Goal: Task Accomplishment & Management: Use online tool/utility

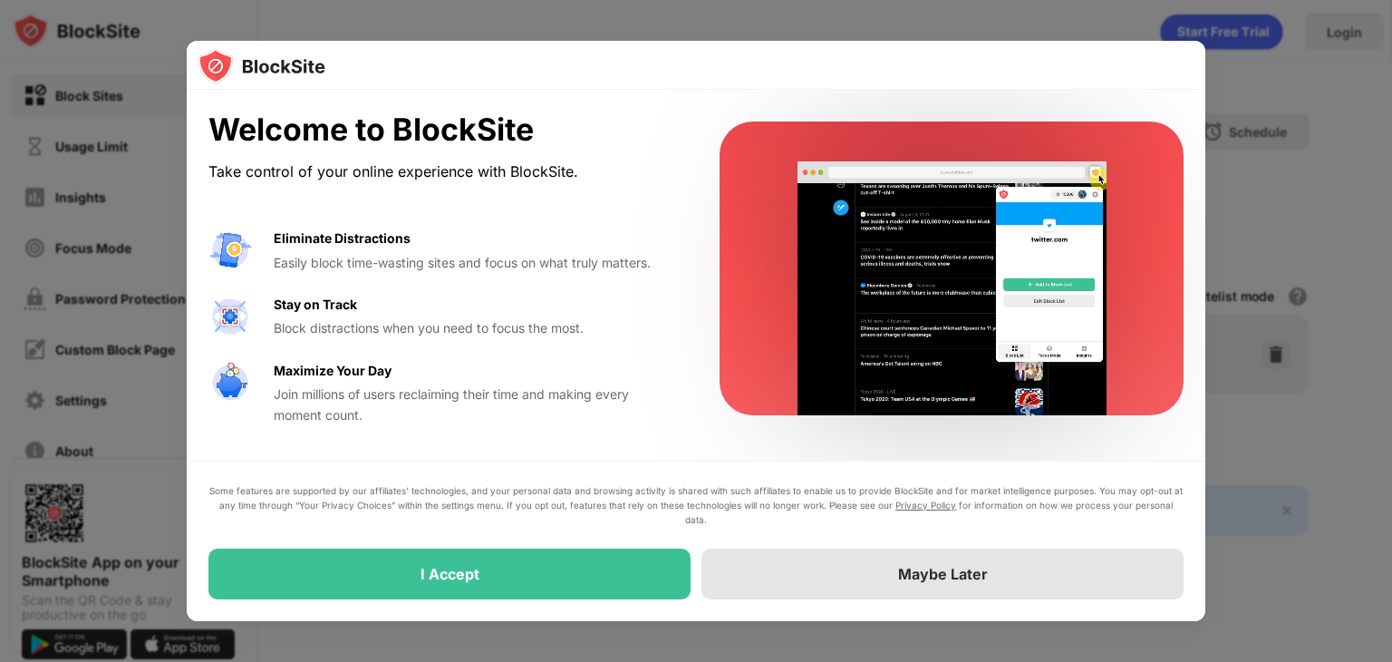
click at [885, 562] on div "Maybe Later" at bounding box center [942, 573] width 482 height 51
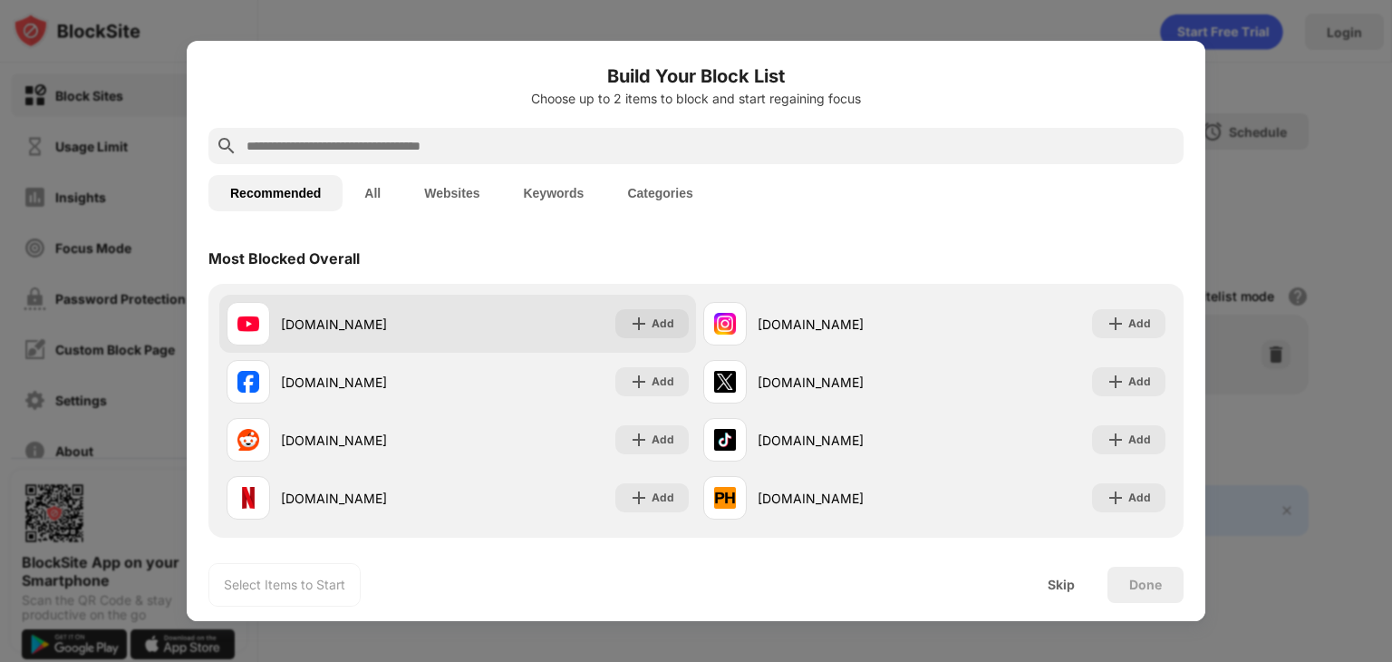
click at [626, 340] on div "[DOMAIN_NAME] Add" at bounding box center [457, 324] width 477 height 58
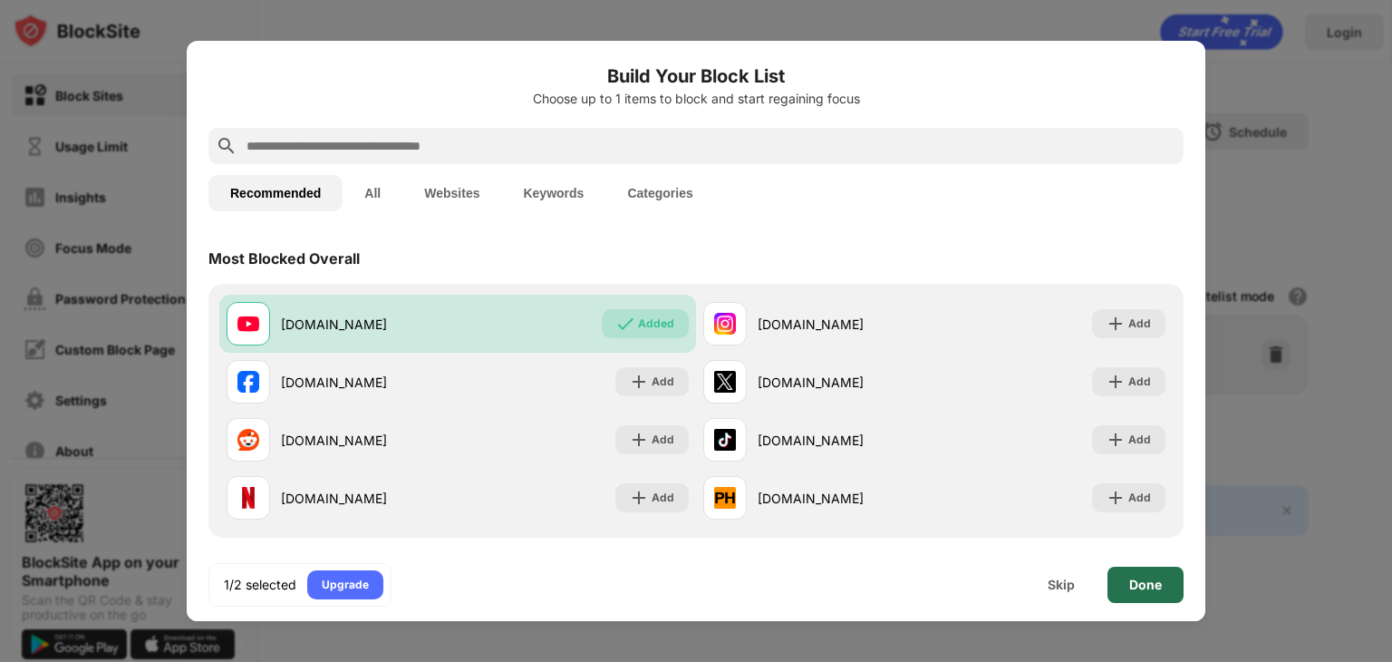
click at [1120, 585] on div "Done" at bounding box center [1145, 584] width 76 height 36
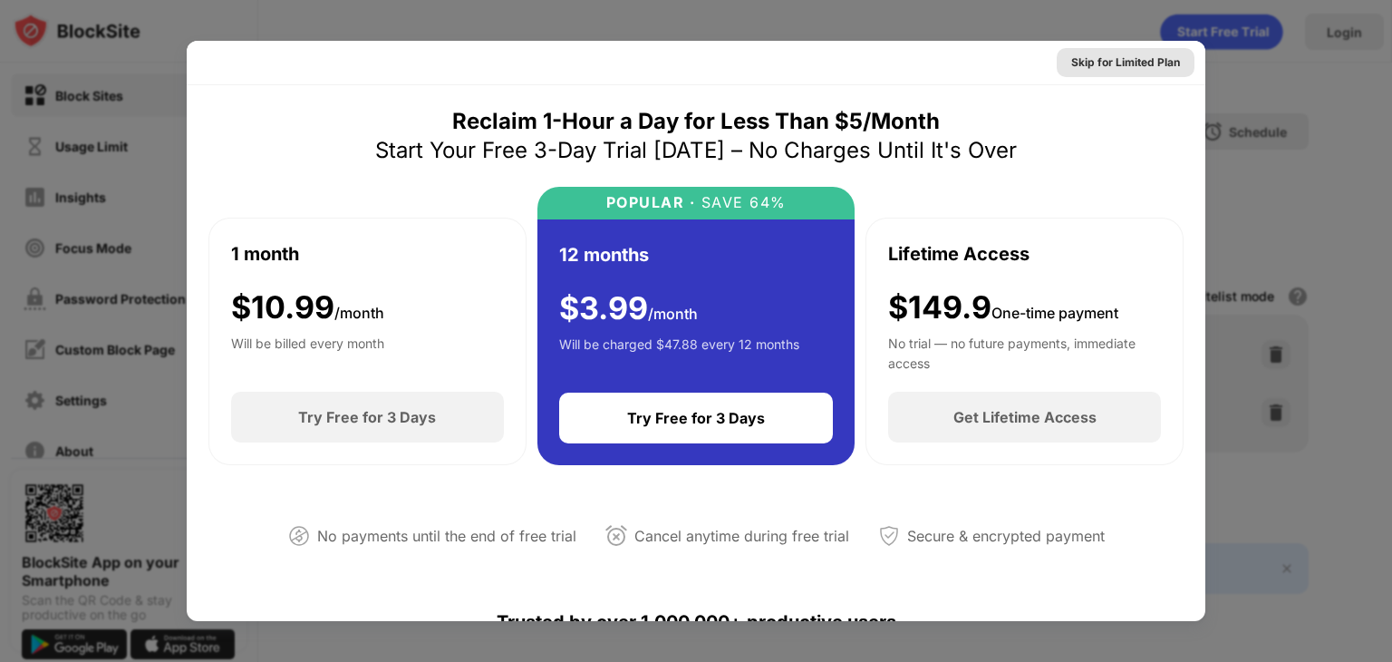
click at [1102, 63] on div "Skip for Limited Plan" at bounding box center [1125, 62] width 109 height 18
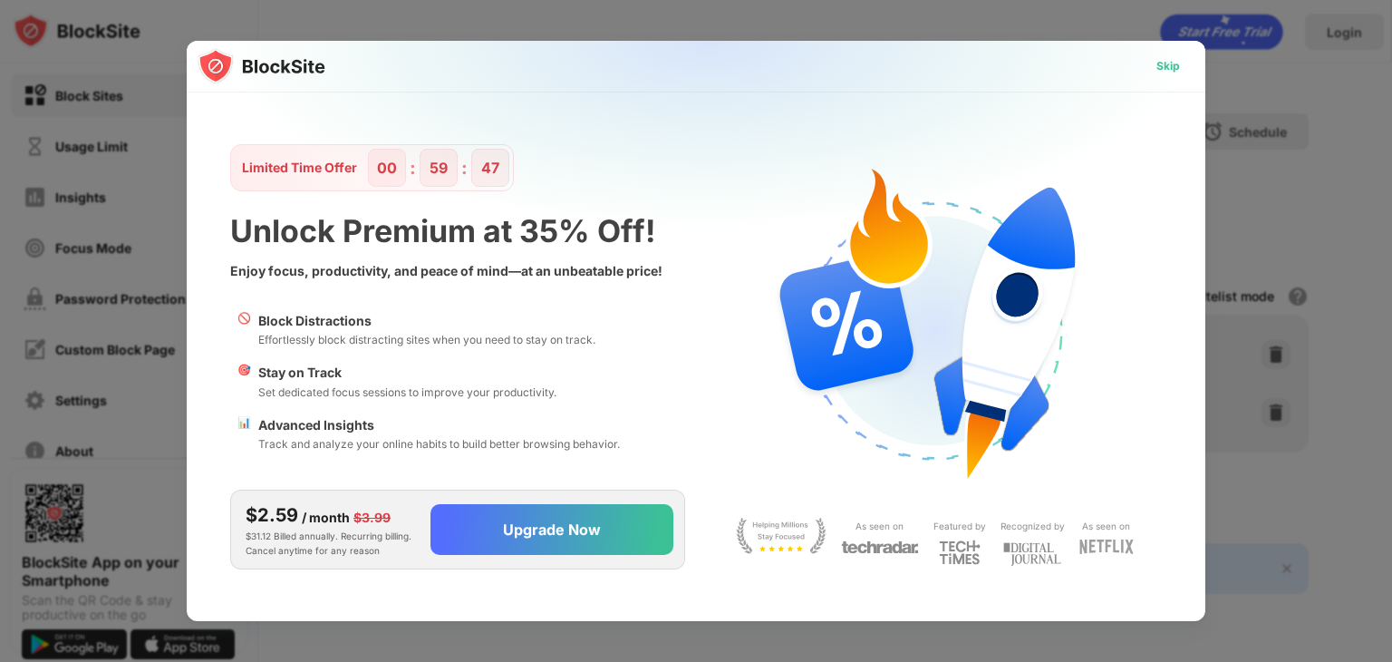
click at [1164, 63] on div "Skip" at bounding box center [1168, 66] width 24 height 18
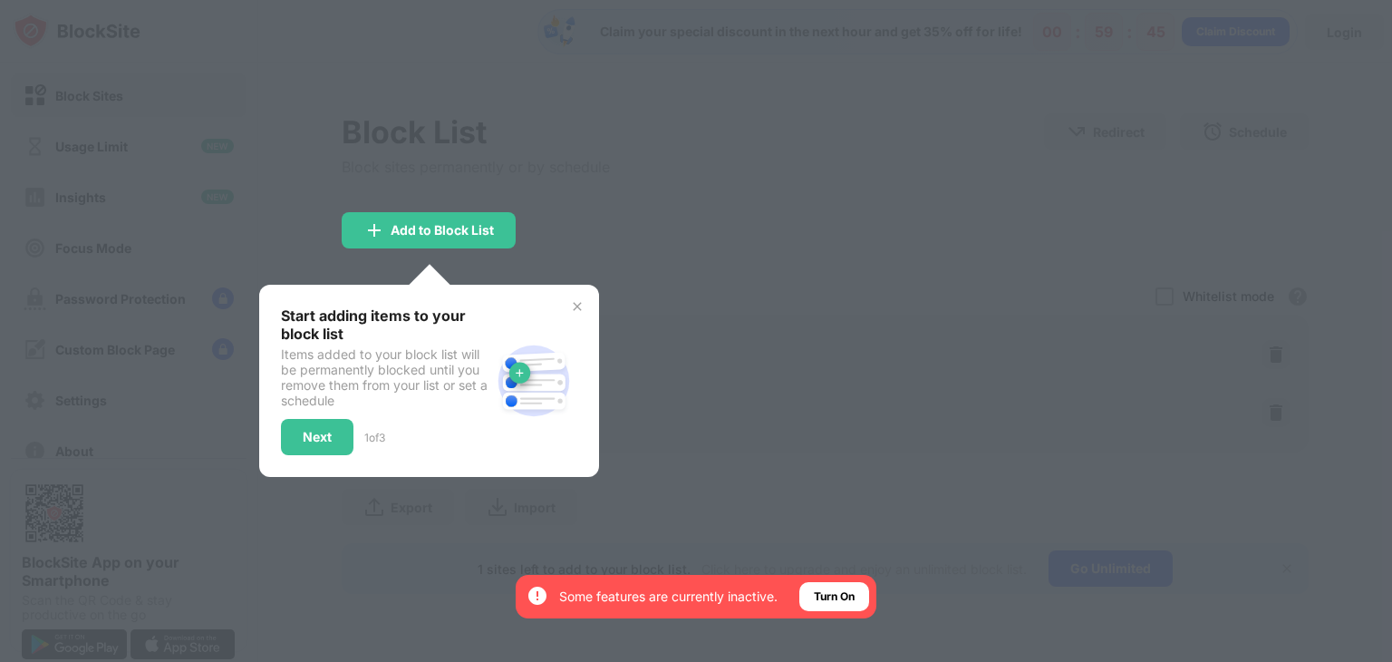
click at [568, 186] on div at bounding box center [696, 331] width 1392 height 662
click at [575, 305] on img at bounding box center [577, 306] width 15 height 15
